Goal: Entertainment & Leisure: Consume media (video, audio)

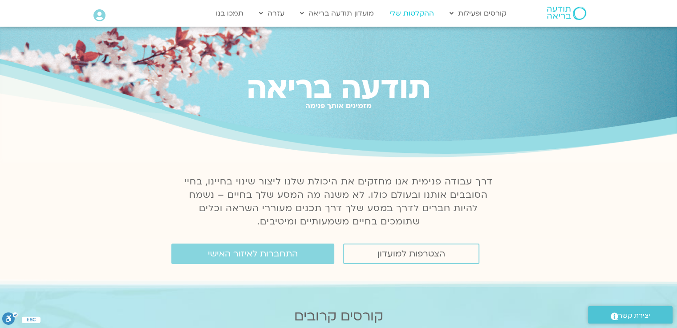
click at [428, 15] on link "ההקלטות שלי" at bounding box center [411, 13] width 53 height 17
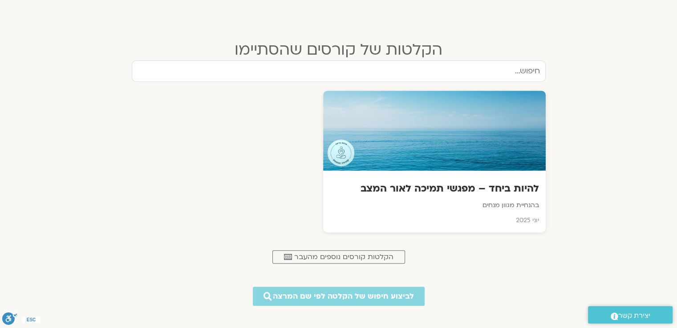
scroll to position [356, 0]
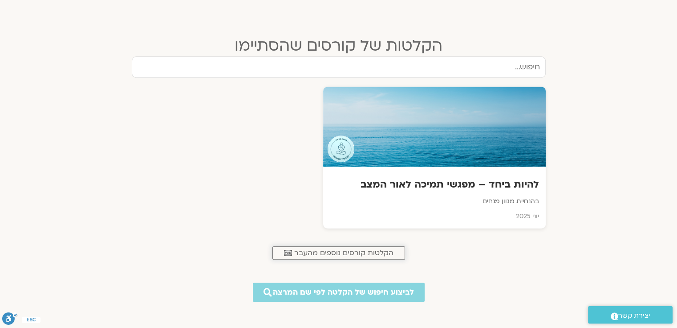
click at [377, 255] on span "הקלטות קורסים נוספים מהעבר" at bounding box center [343, 253] width 99 height 8
click at [385, 180] on h3 "להיות ביחד – מפגשי תמיכה לאור המצב" at bounding box center [433, 185] width 211 height 14
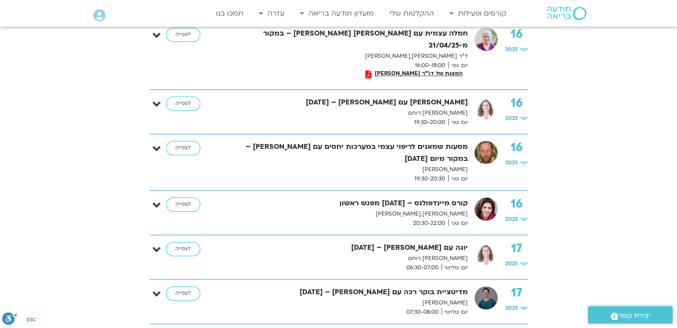
scroll to position [1024, 0]
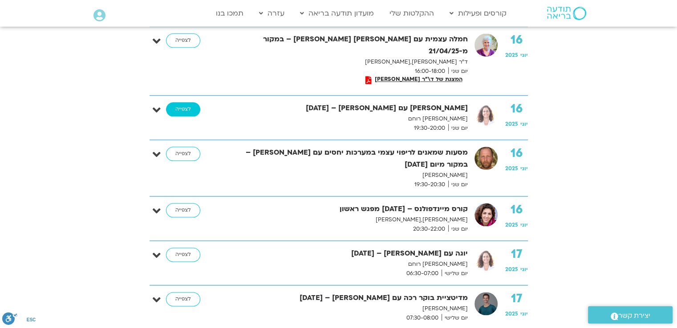
click at [178, 102] on link "לצפייה" at bounding box center [183, 109] width 34 height 14
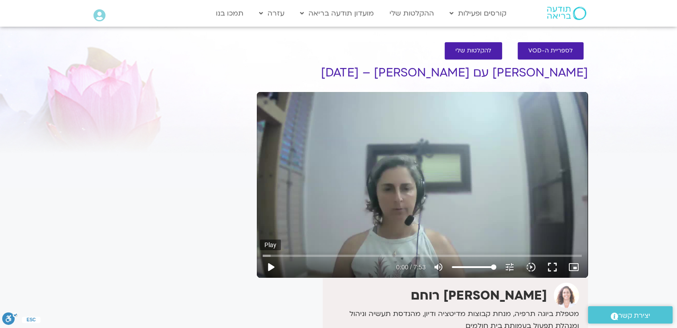
click at [271, 269] on button "play_arrow" at bounding box center [270, 267] width 21 height 21
type input "3.700117"
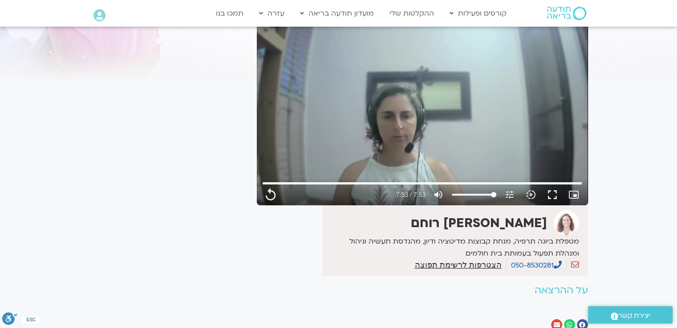
scroll to position [134, 0]
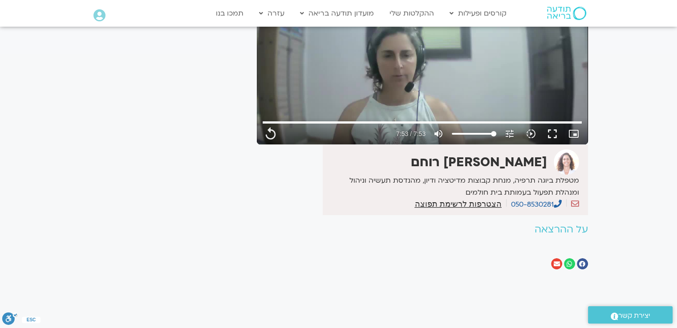
type input "473.36"
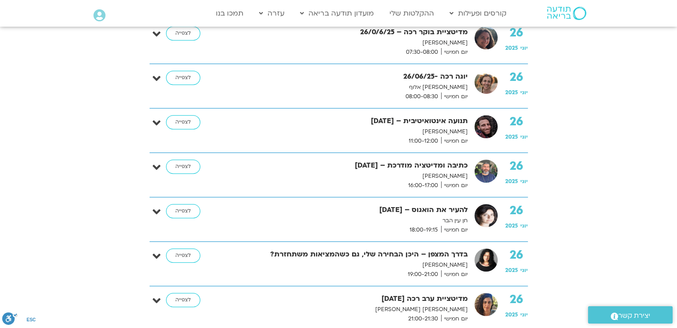
scroll to position [3927, 0]
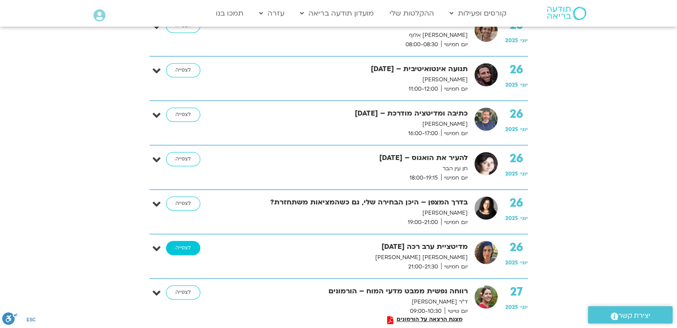
click at [198, 241] on link "לצפייה" at bounding box center [183, 248] width 34 height 14
